Goal: Information Seeking & Learning: Learn about a topic

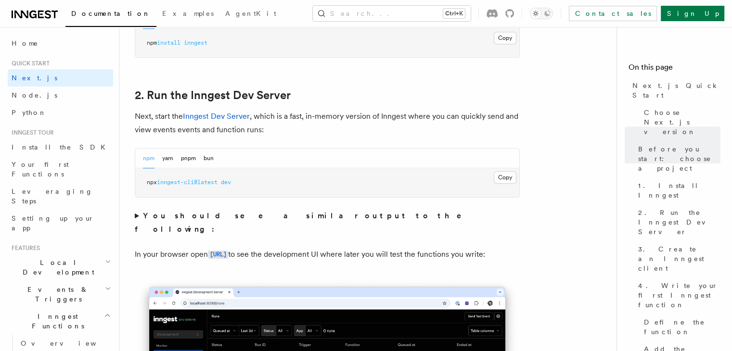
scroll to position [627, 0]
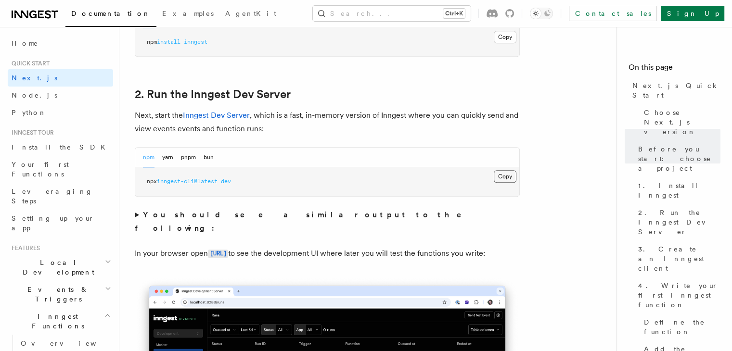
click at [512, 173] on button "Copy Copied" at bounding box center [505, 176] width 23 height 13
